Goal: Transaction & Acquisition: Purchase product/service

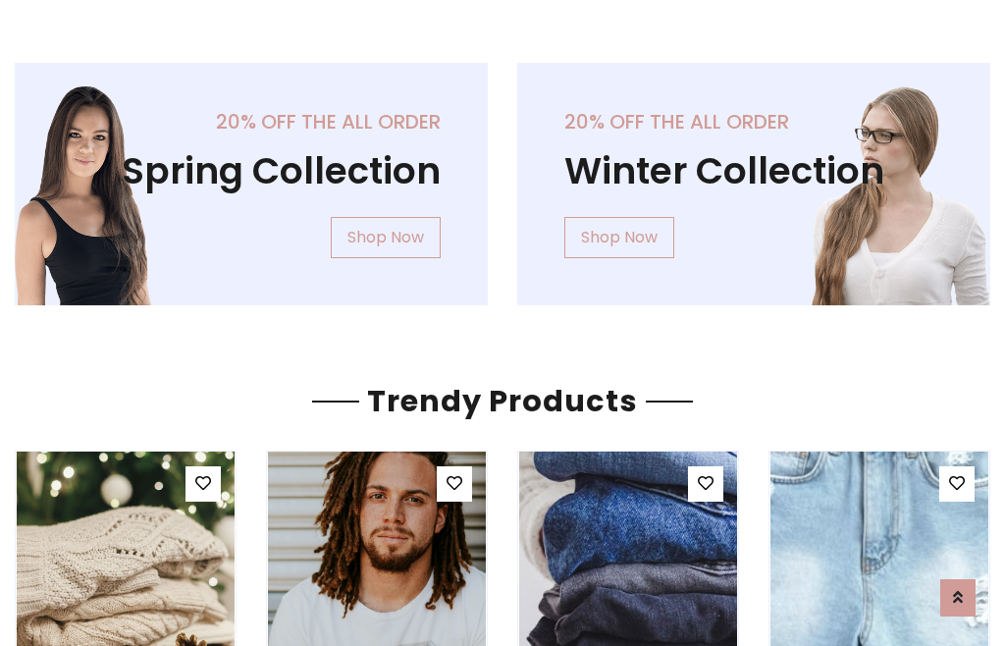
scroll to position [100, 0]
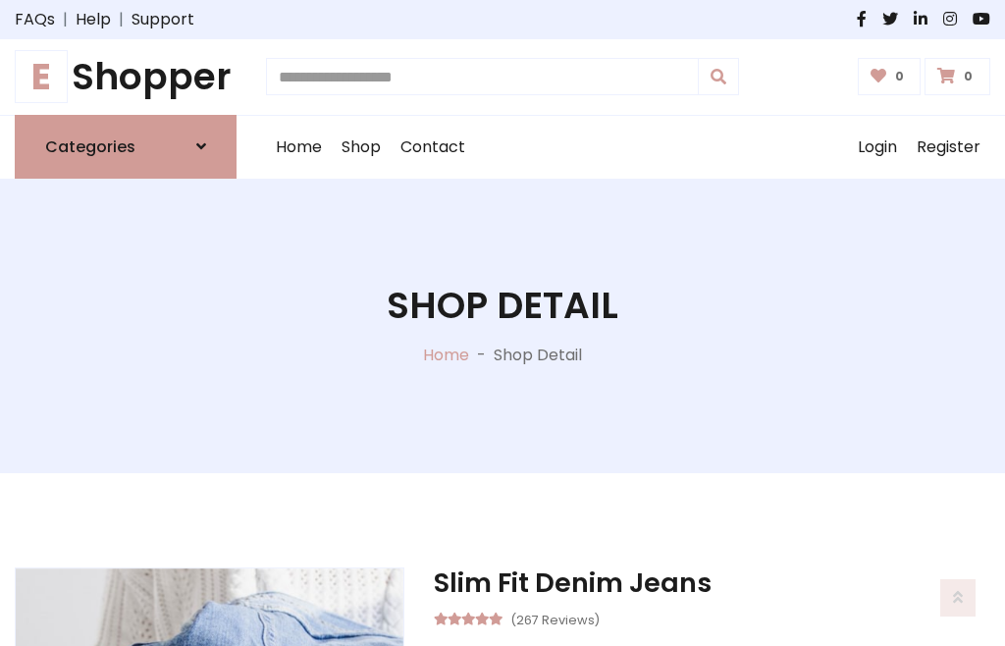
click at [126, 77] on h1 "E Shopper" at bounding box center [126, 77] width 222 height 44
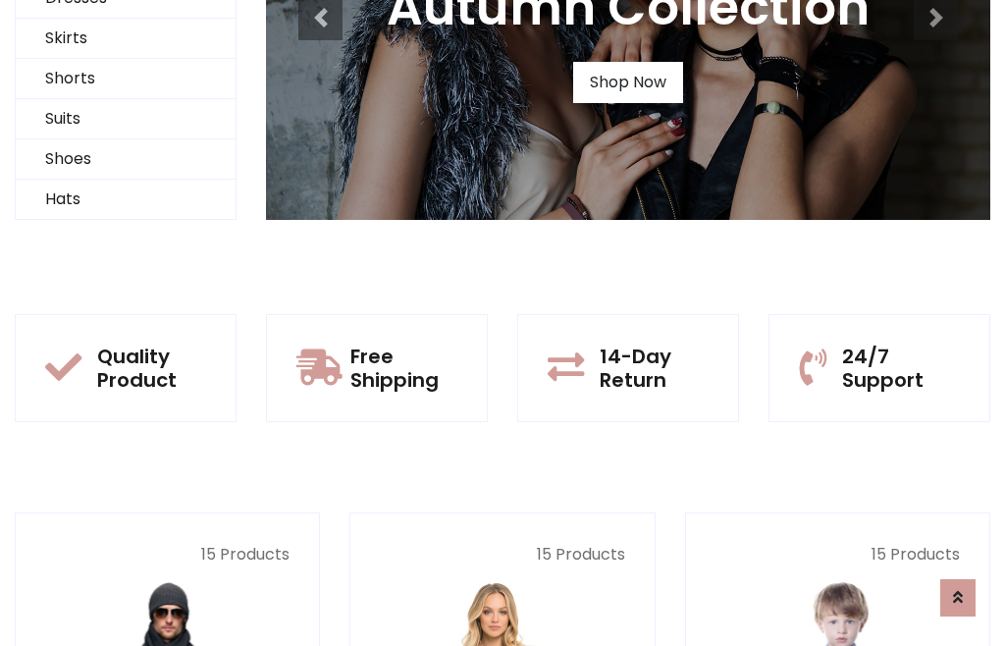
scroll to position [189, 0]
